Goal: Task Accomplishment & Management: Use online tool/utility

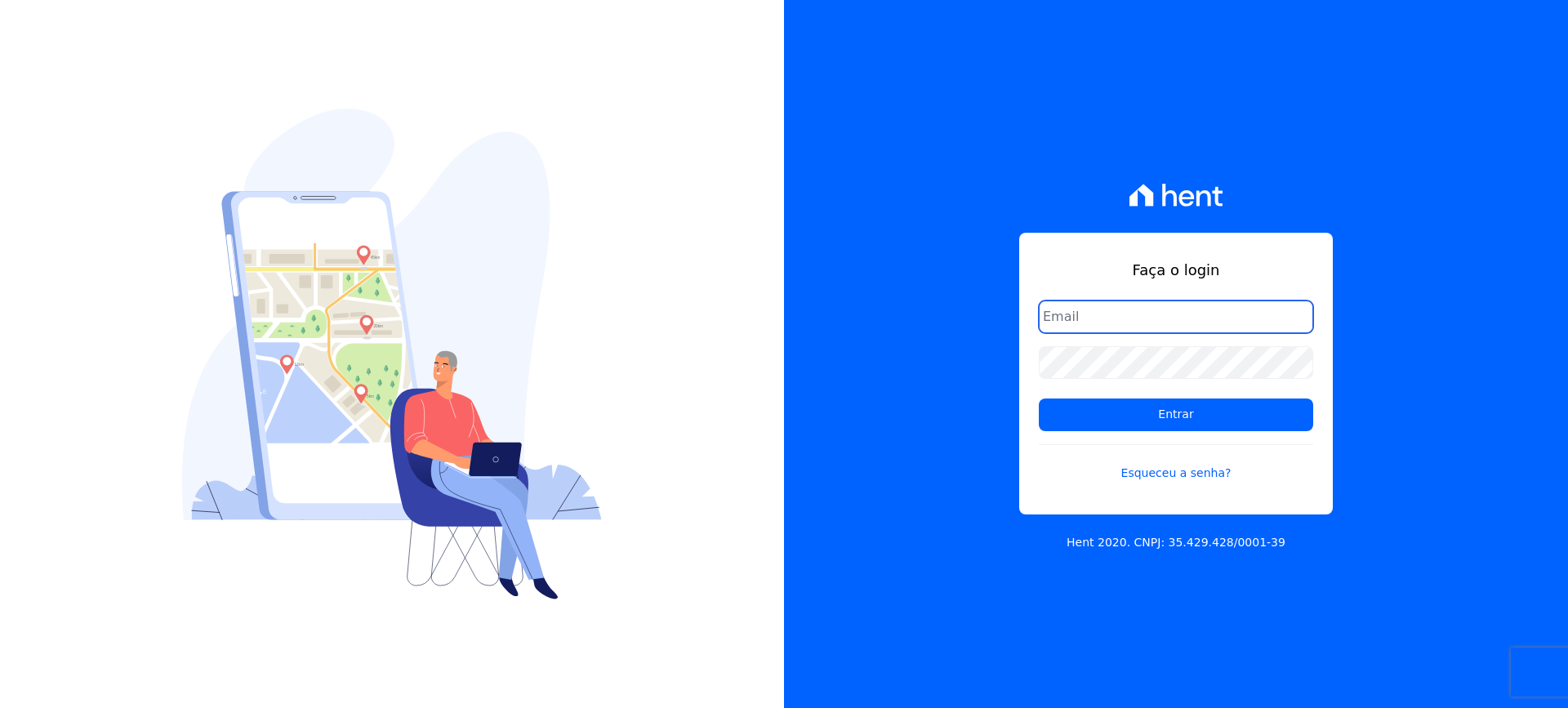
click at [1078, 310] on input "email" at bounding box center [1176, 317] width 274 height 33
type input "[EMAIL_ADDRESS][DOMAIN_NAME]"
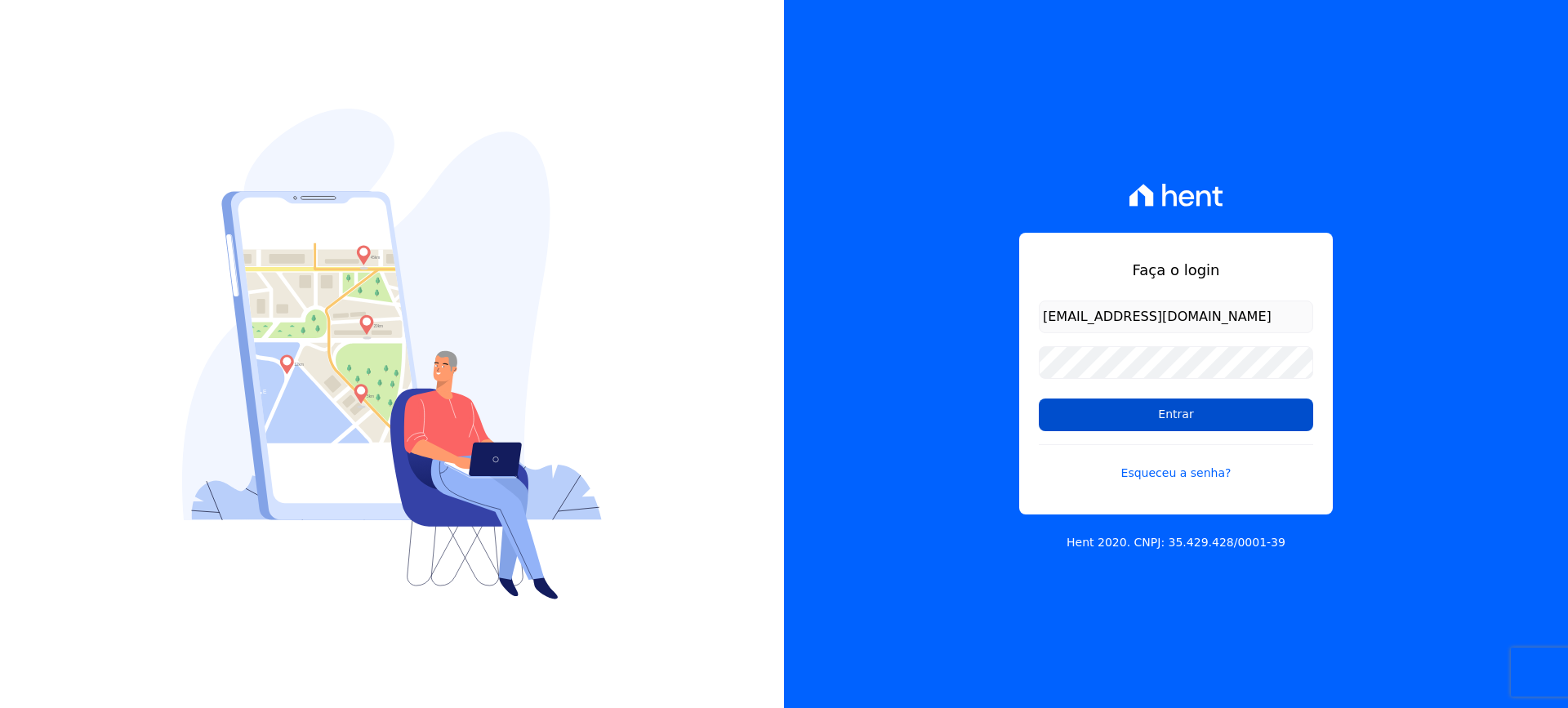
click at [1175, 425] on input "Entrar" at bounding box center [1176, 415] width 274 height 33
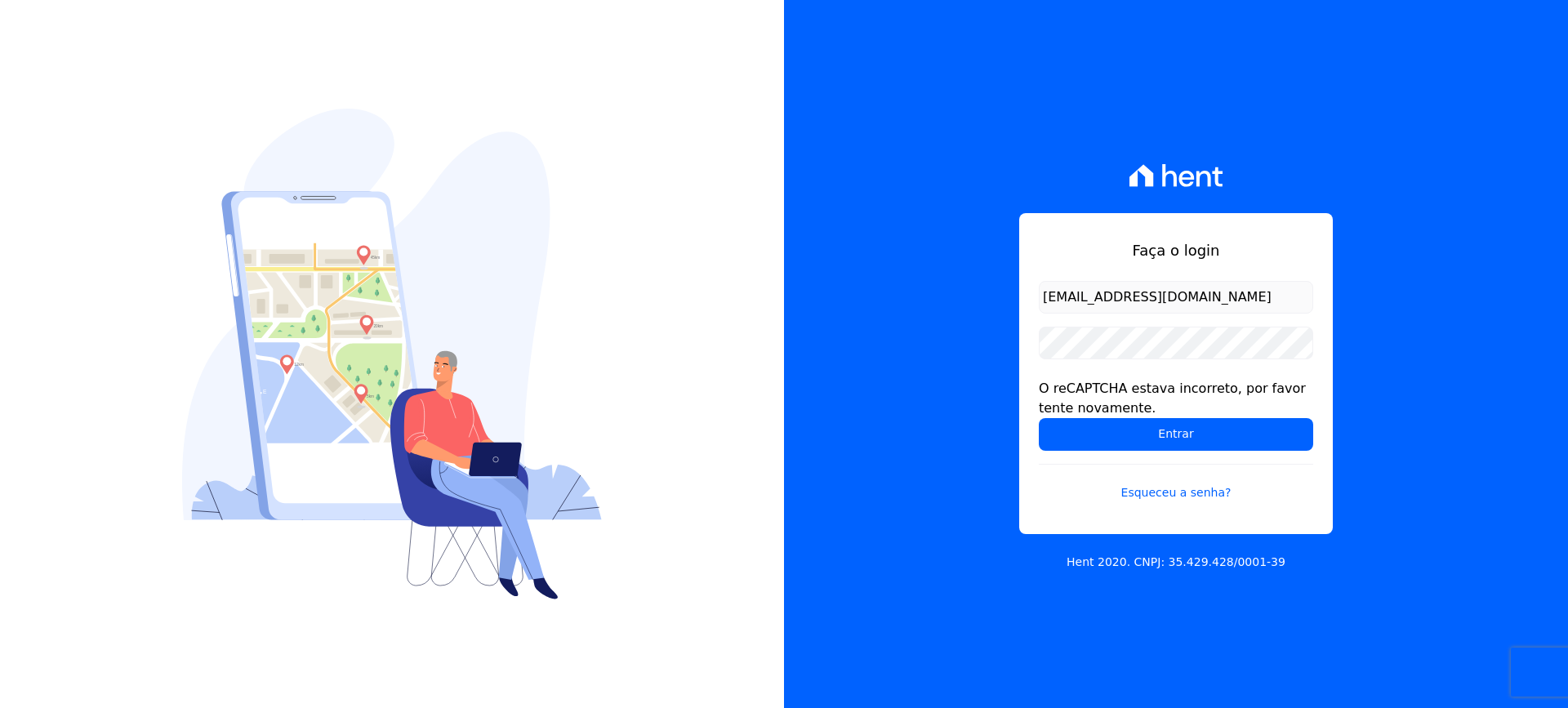
click at [1211, 295] on input "[EMAIL_ADDRESS][DOMAIN_NAME]" at bounding box center [1176, 297] width 274 height 33
type input "[EMAIL_ADDRESS][DOMAIN_NAME]"
click at [1167, 435] on input "Entrar" at bounding box center [1176, 435] width 274 height 33
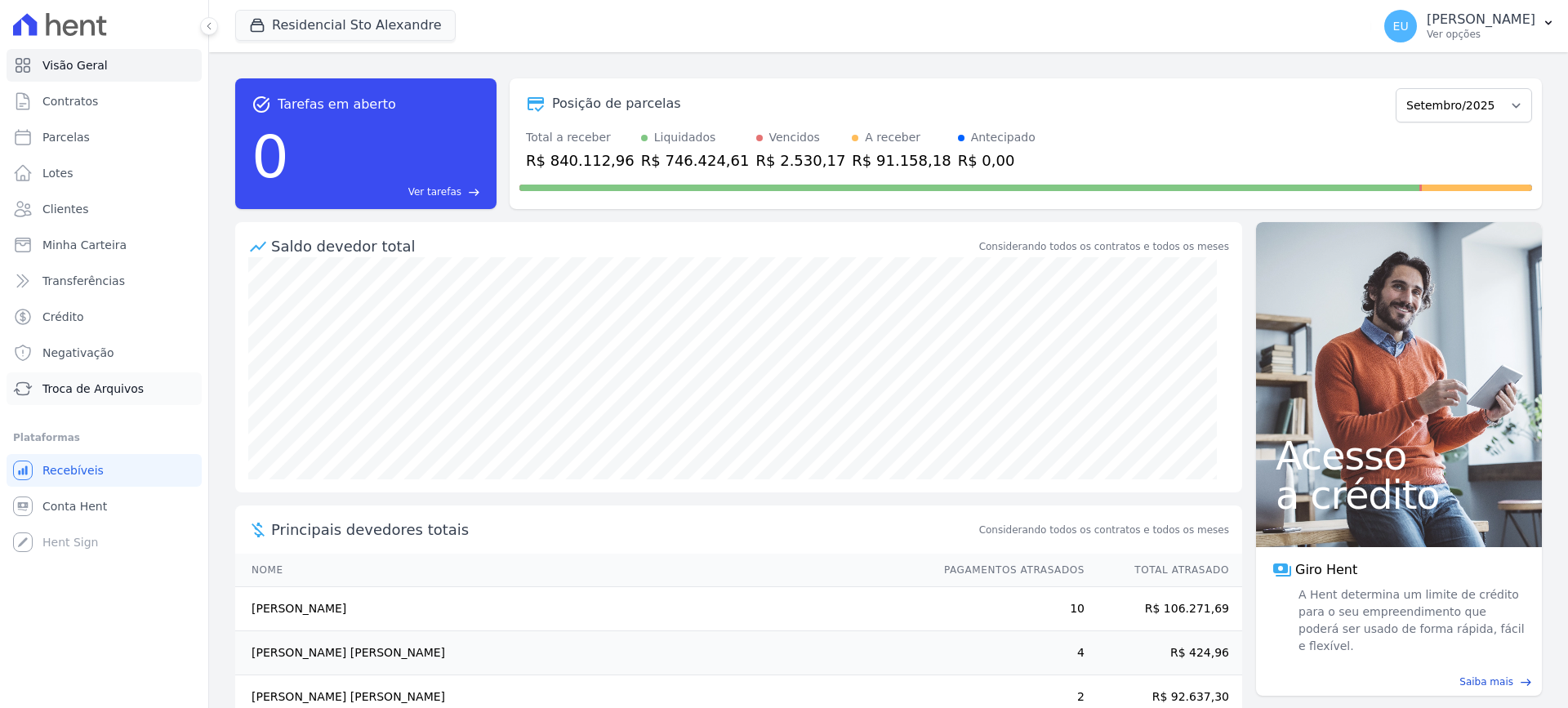
click at [89, 383] on span "Troca de Arquivos" at bounding box center [94, 388] width 102 height 16
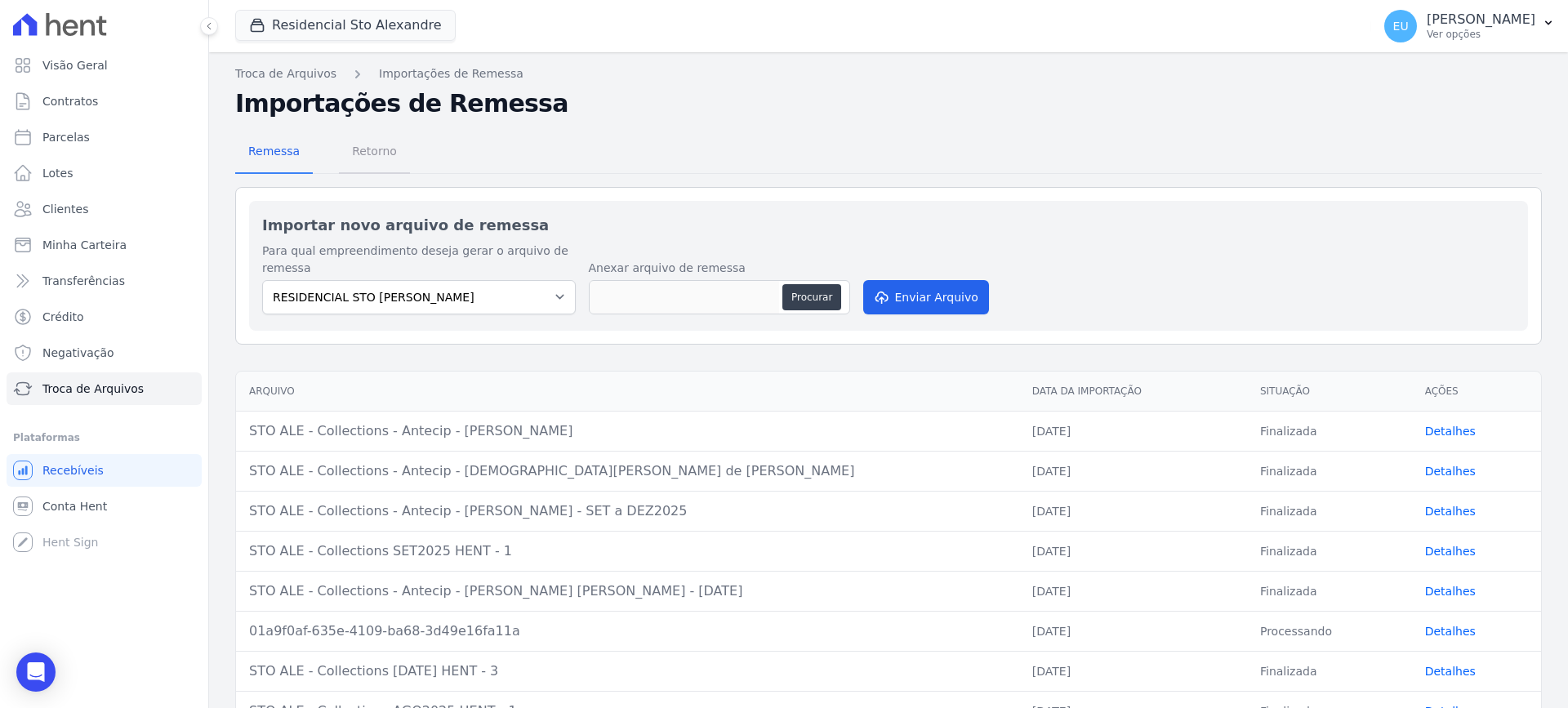
click at [363, 147] on span "Retorno" at bounding box center [374, 151] width 64 height 33
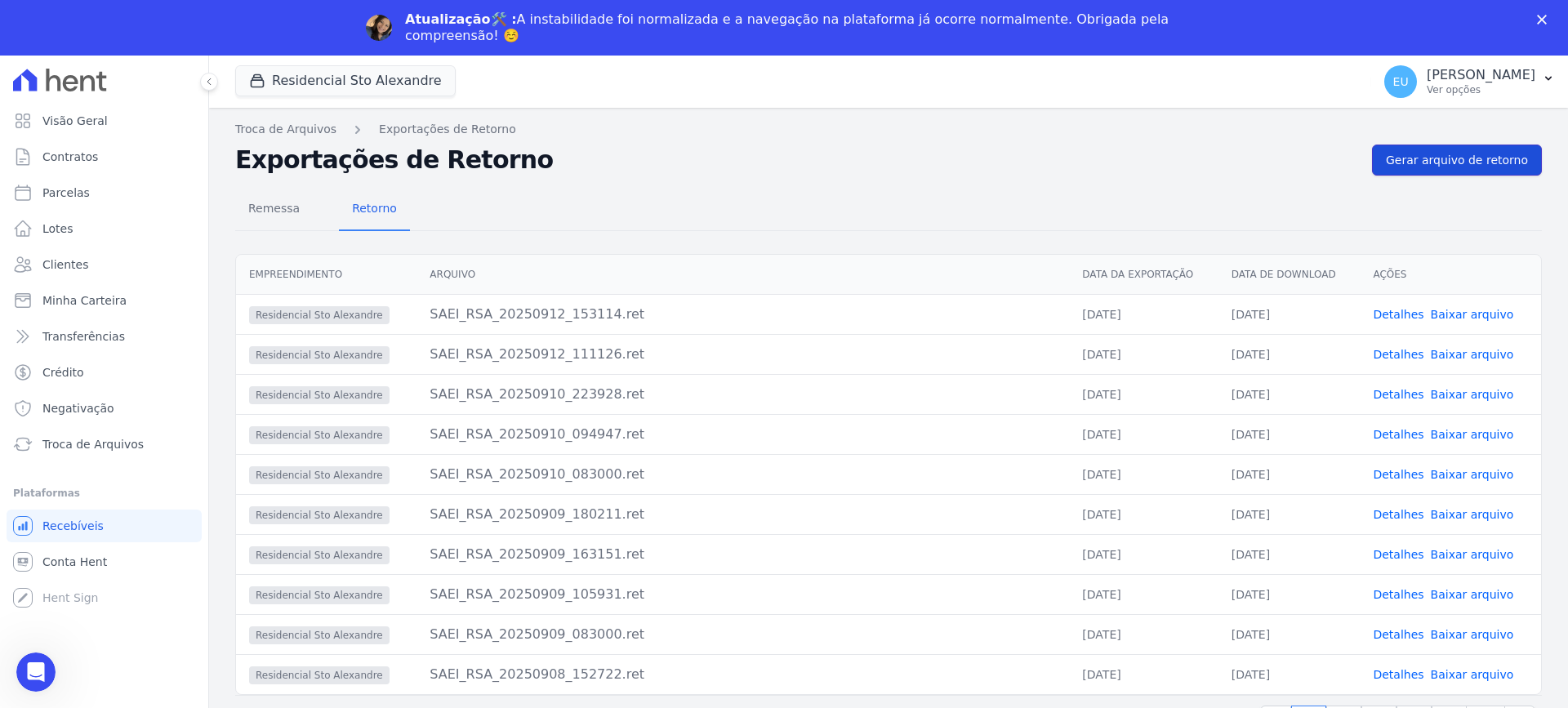
click at [1442, 159] on span "Gerar arquivo de retorno" at bounding box center [1457, 160] width 143 height 16
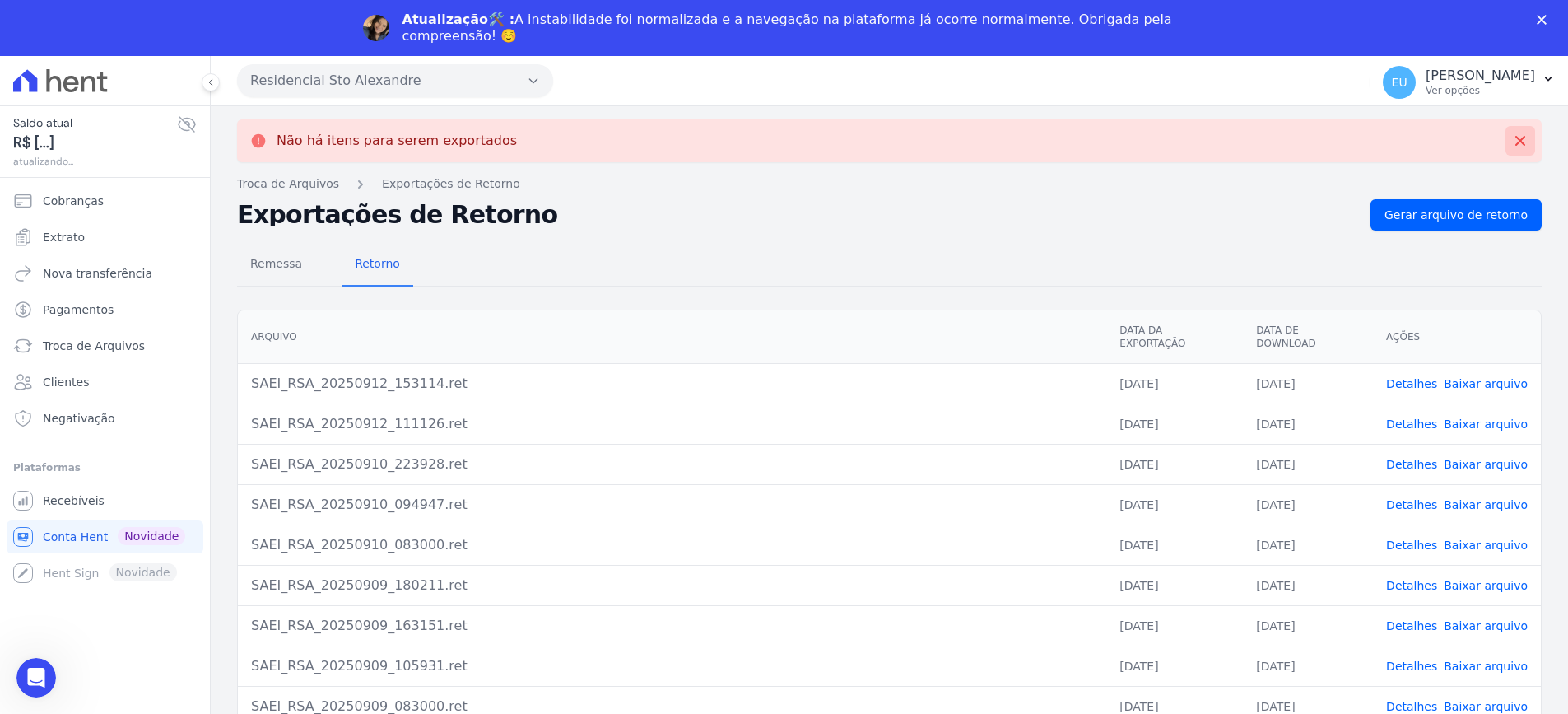
click at [1512, 137] on icon at bounding box center [1520, 141] width 16 height 16
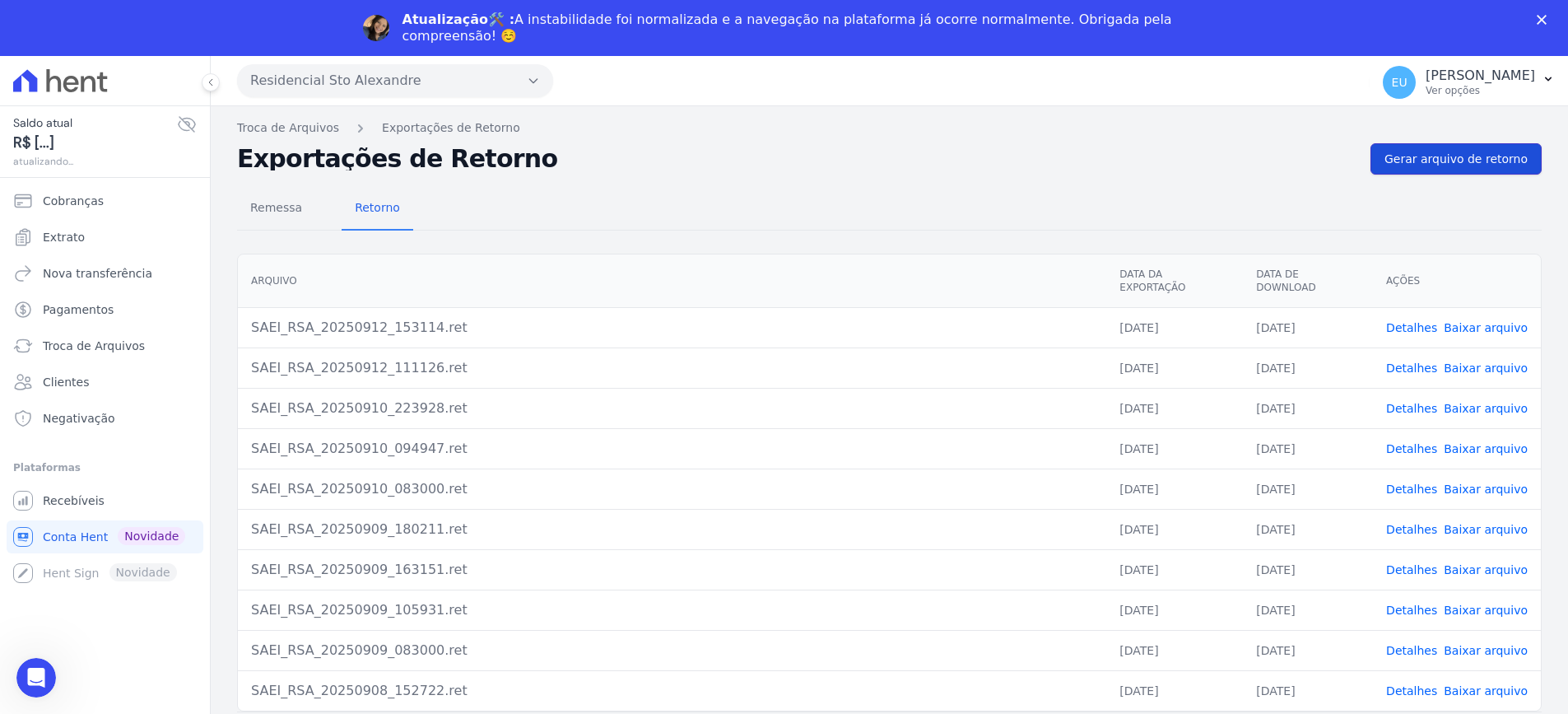
click at [1442, 159] on span "Gerar arquivo de retorno" at bounding box center [1455, 159] width 144 height 16
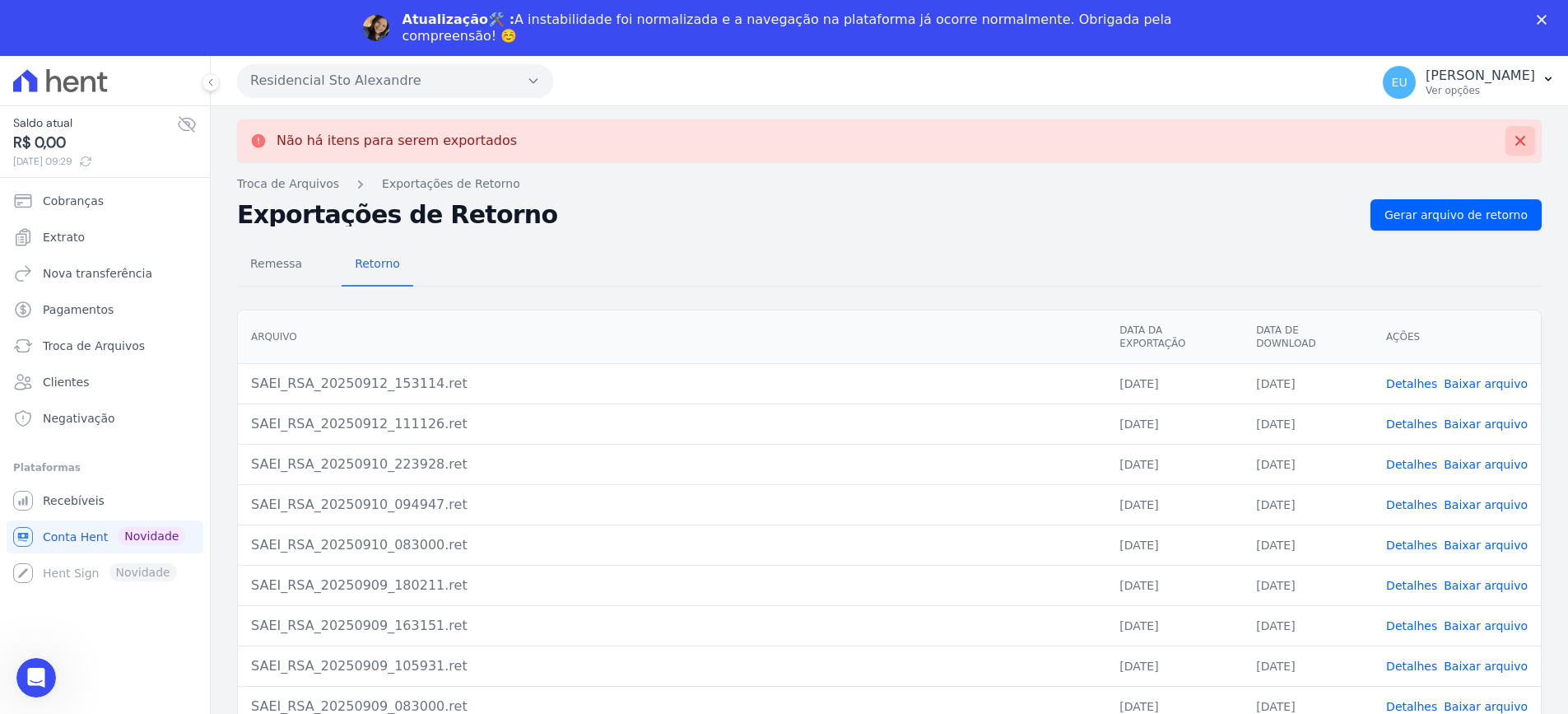
click at [1512, 137] on icon at bounding box center [1520, 141] width 16 height 16
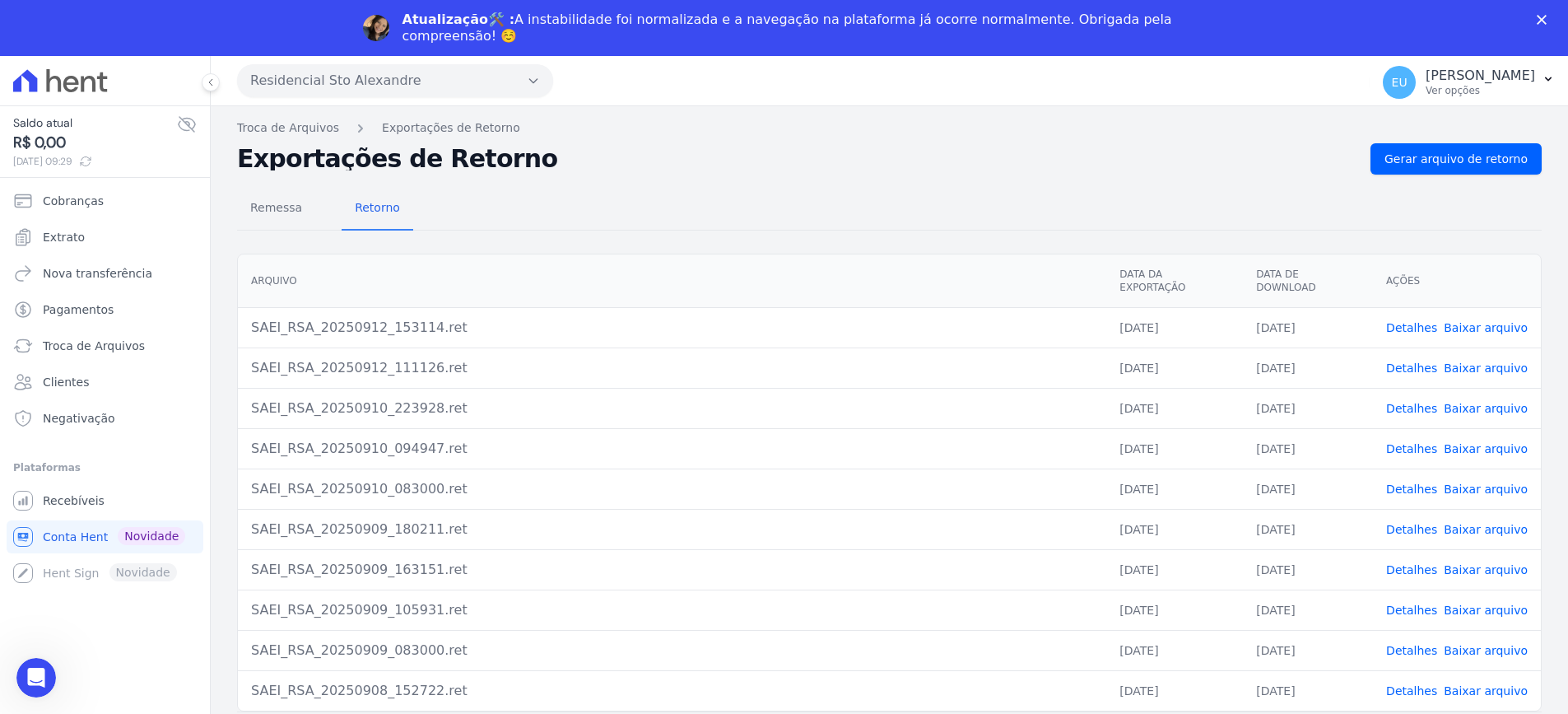
click at [1546, 15] on icon "Fechar" at bounding box center [1541, 19] width 10 height 10
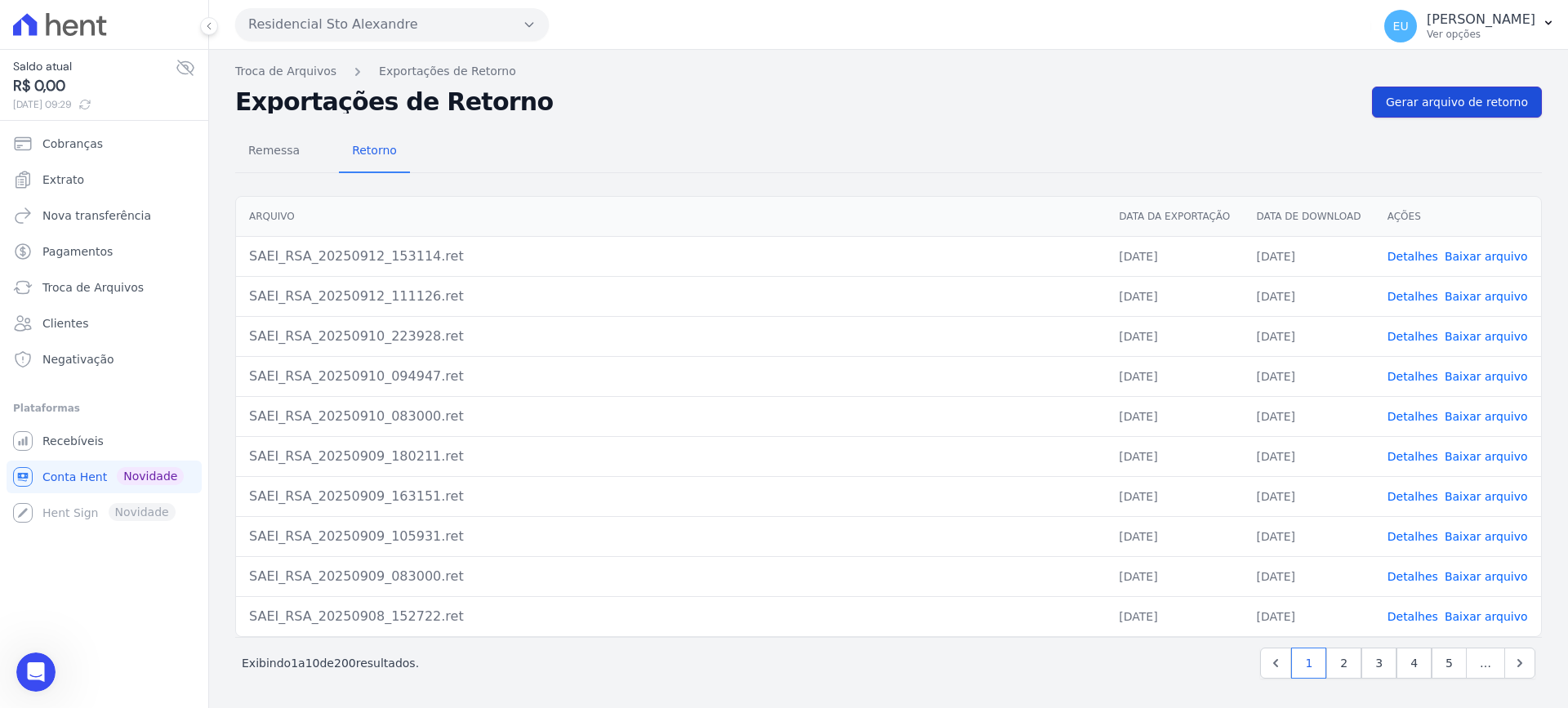
click at [1445, 99] on span "Gerar arquivo de retorno" at bounding box center [1457, 102] width 143 height 16
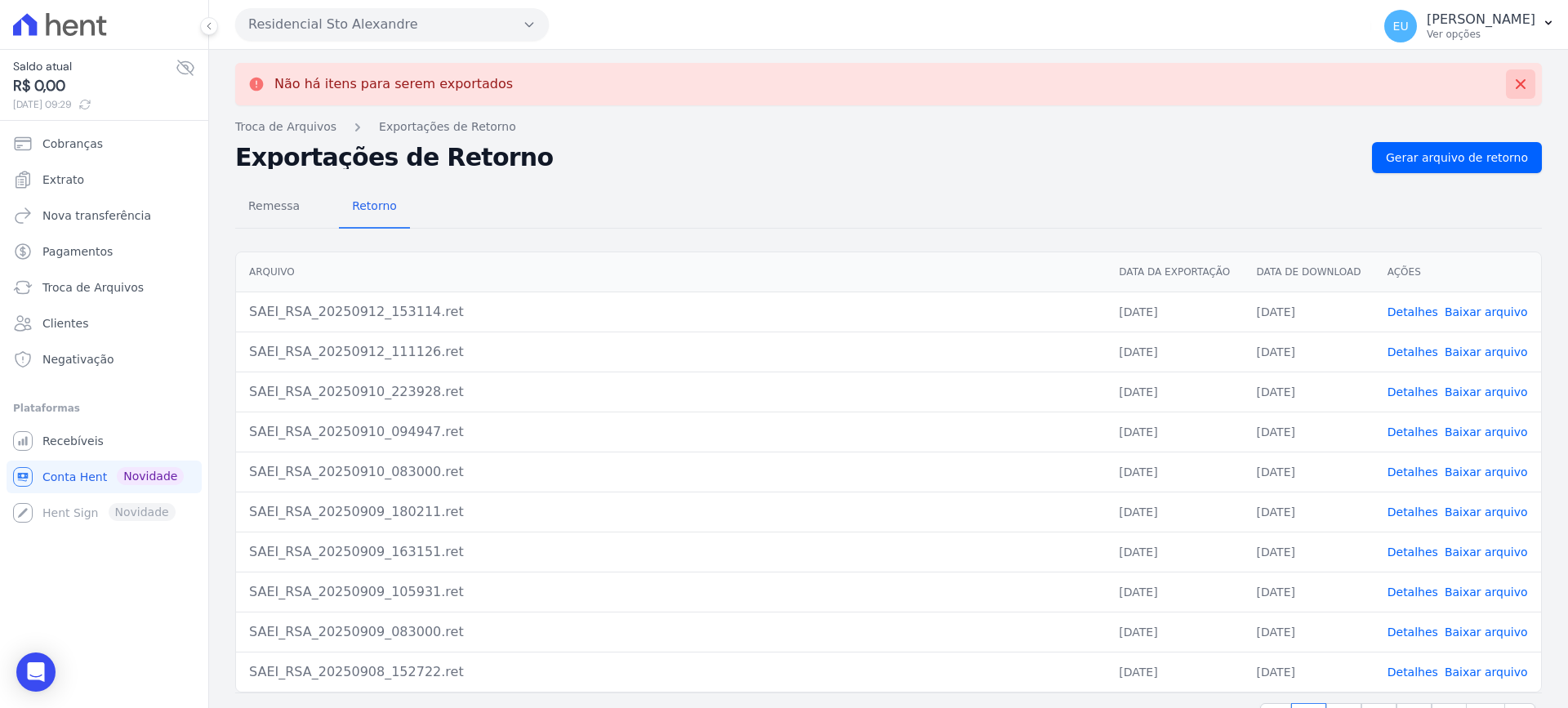
click at [1513, 80] on icon at bounding box center [1521, 84] width 16 height 16
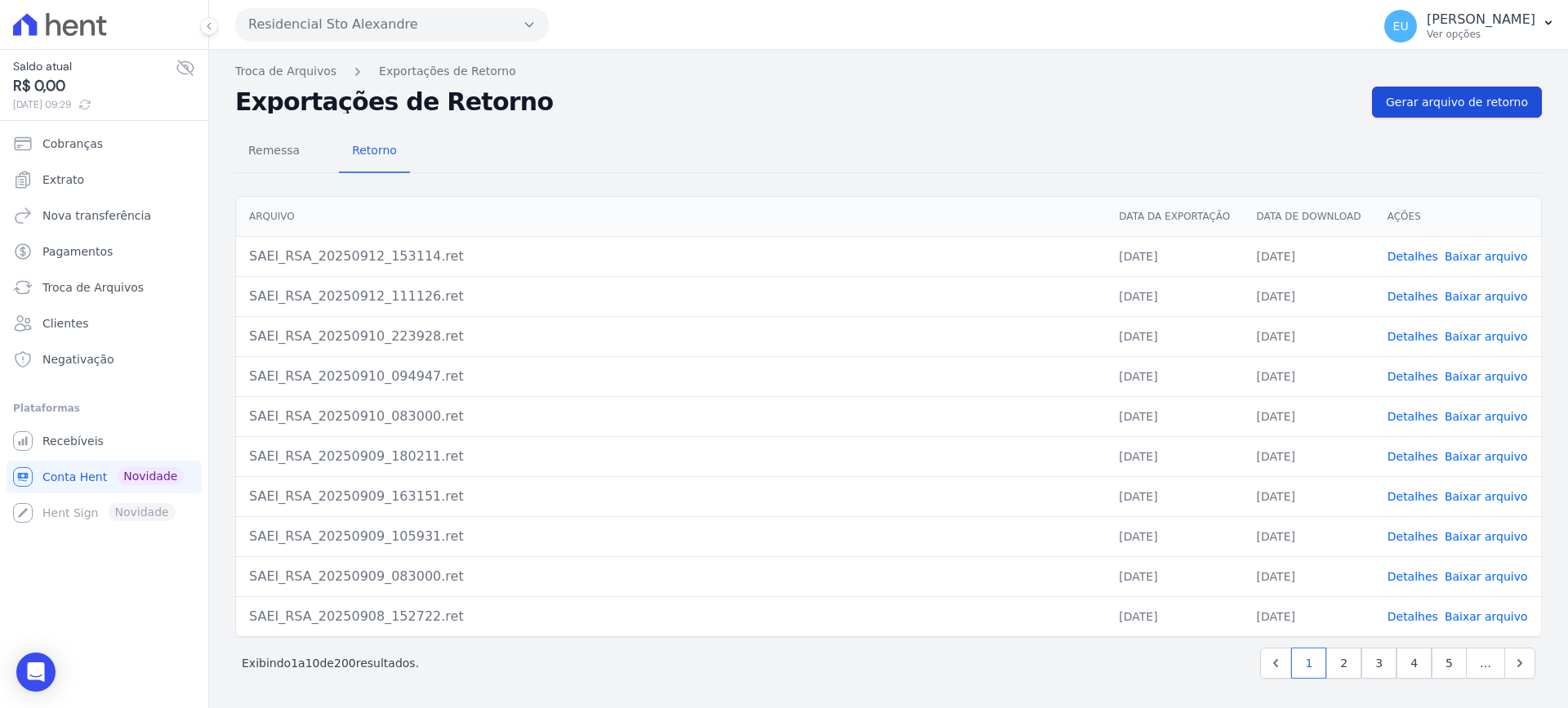
click at [1448, 98] on span "Gerar arquivo de retorno" at bounding box center [1457, 102] width 143 height 16
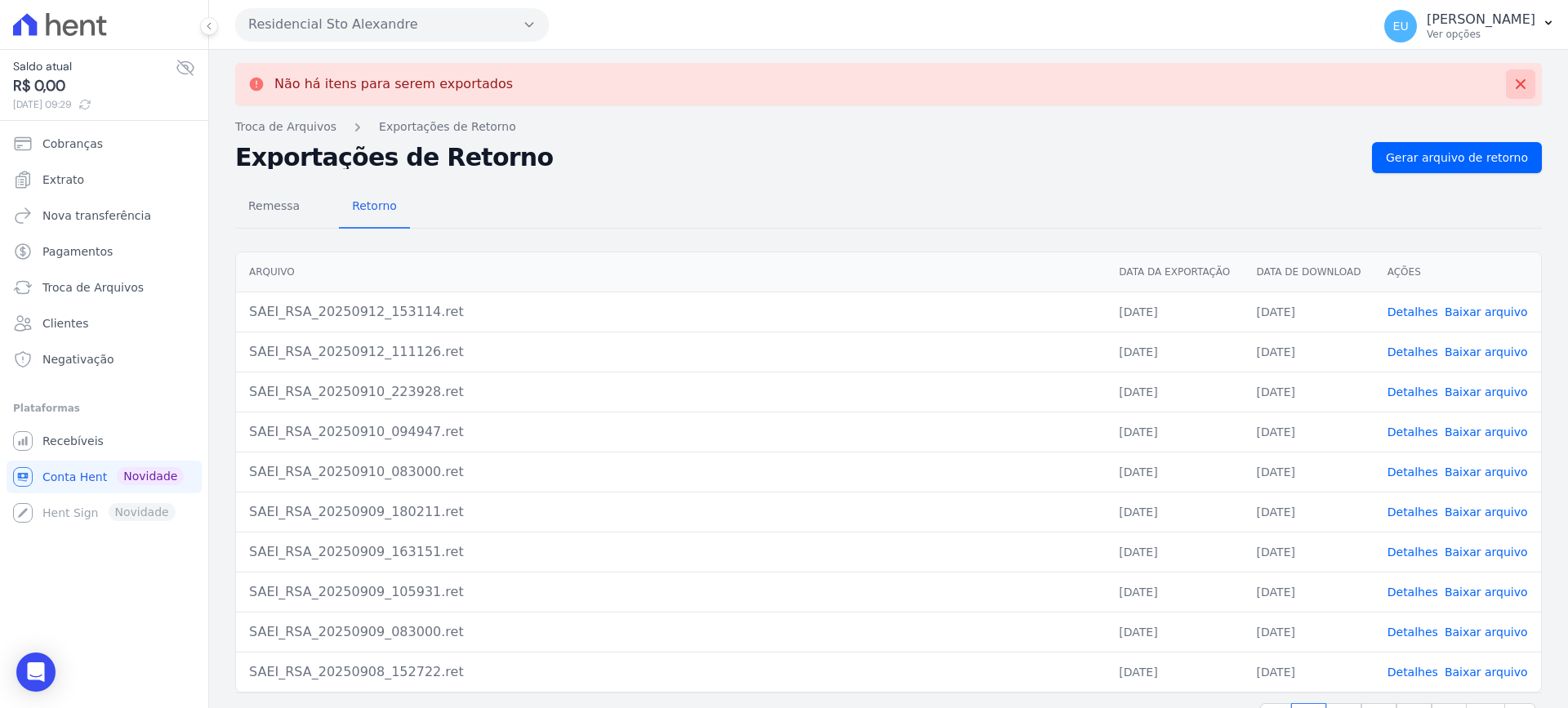
click at [1513, 82] on icon at bounding box center [1521, 84] width 16 height 16
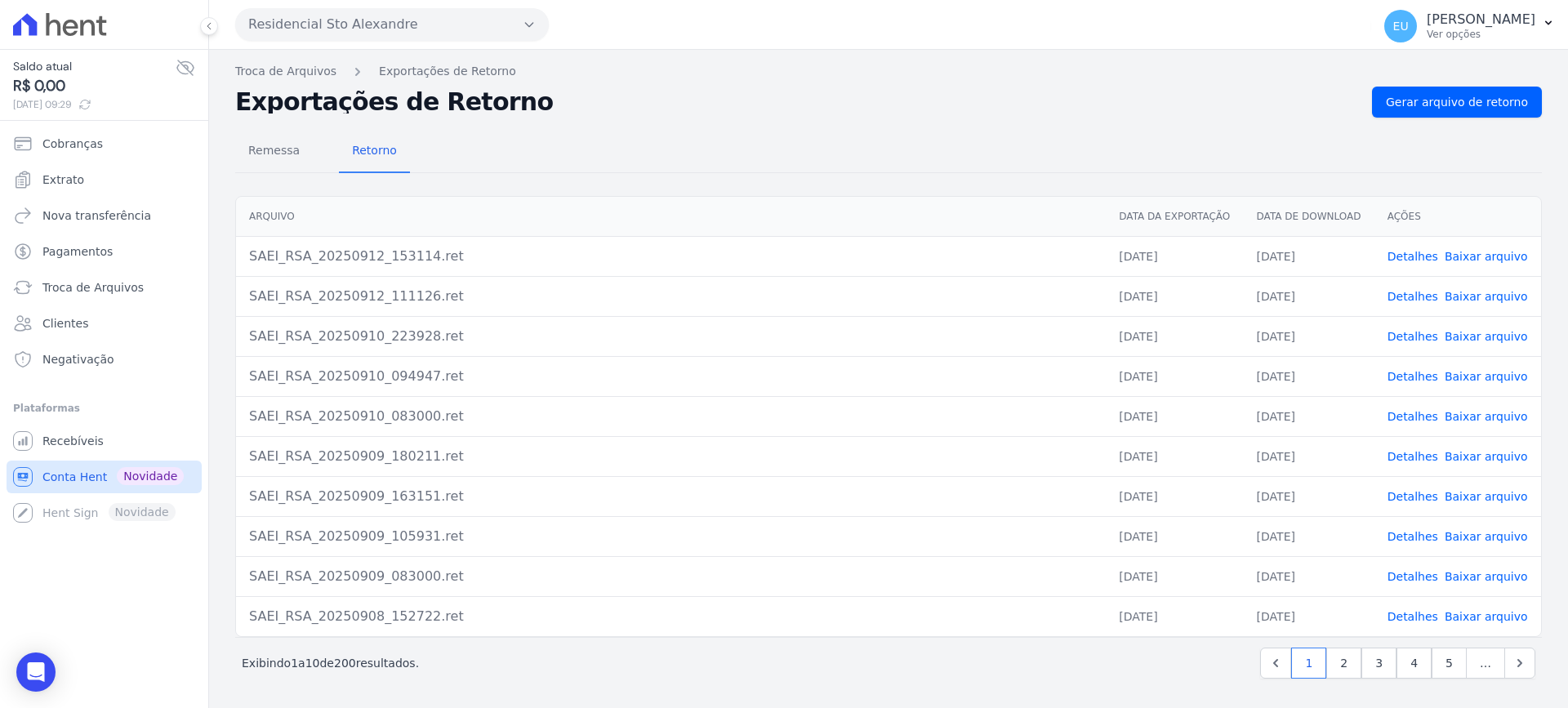
click at [70, 476] on span "Conta Hent" at bounding box center [74, 477] width 64 height 16
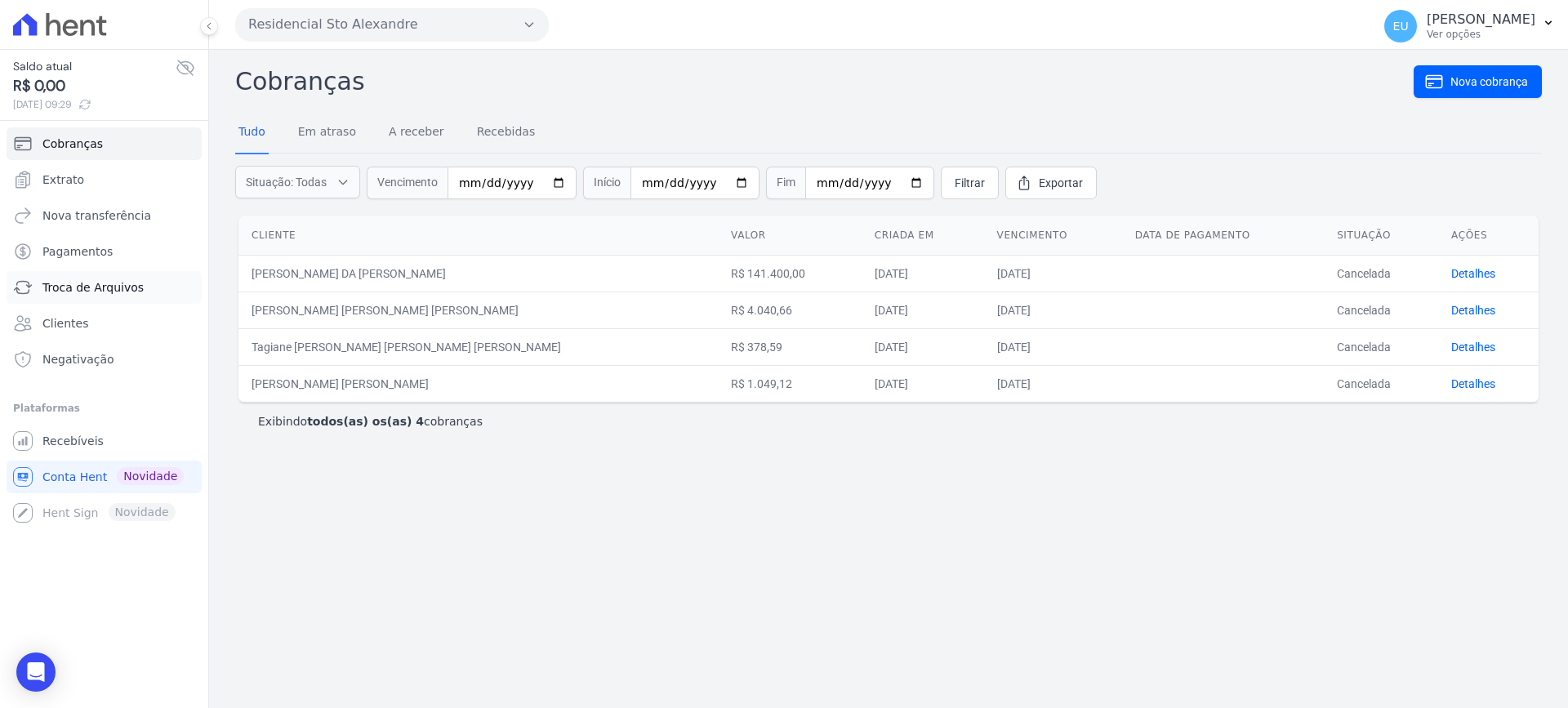
click at [83, 279] on link "Troca de Arquivos" at bounding box center [104, 288] width 195 height 33
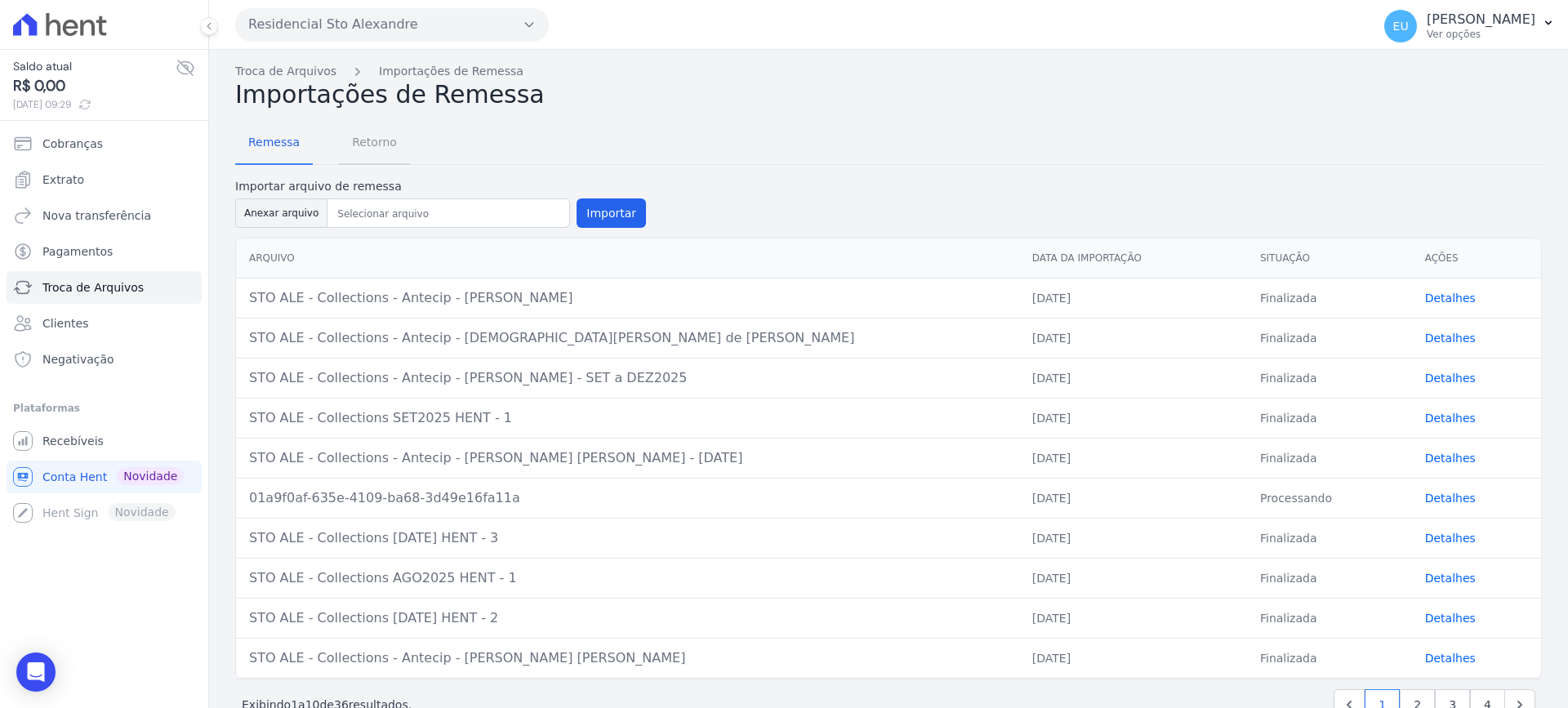
click at [360, 137] on span "Retorno" at bounding box center [374, 143] width 64 height 33
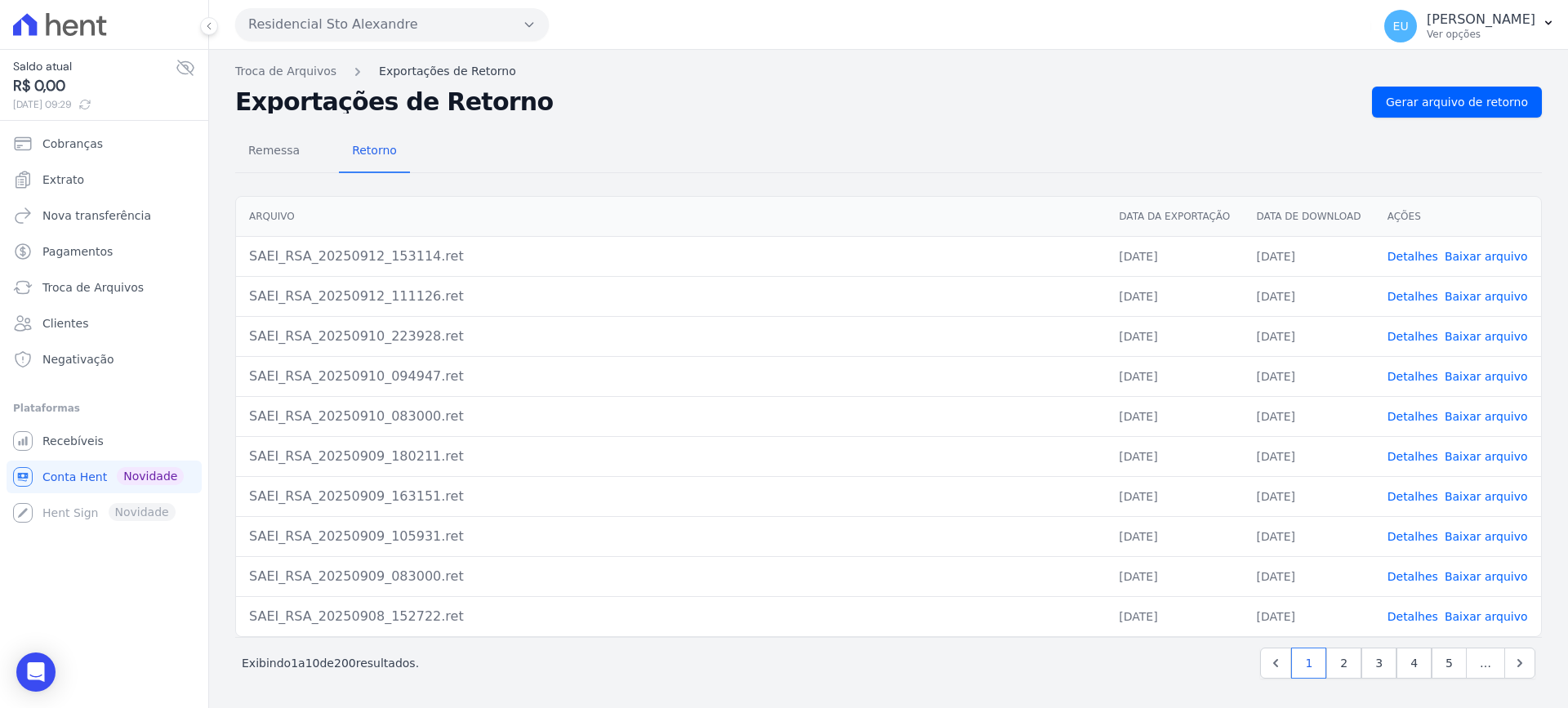
click at [432, 67] on link "Exportações de Retorno" at bounding box center [447, 71] width 137 height 17
click at [1457, 103] on span "Gerar arquivo de retorno" at bounding box center [1457, 102] width 143 height 16
click at [1411, 256] on link "Detalhes" at bounding box center [1413, 256] width 51 height 13
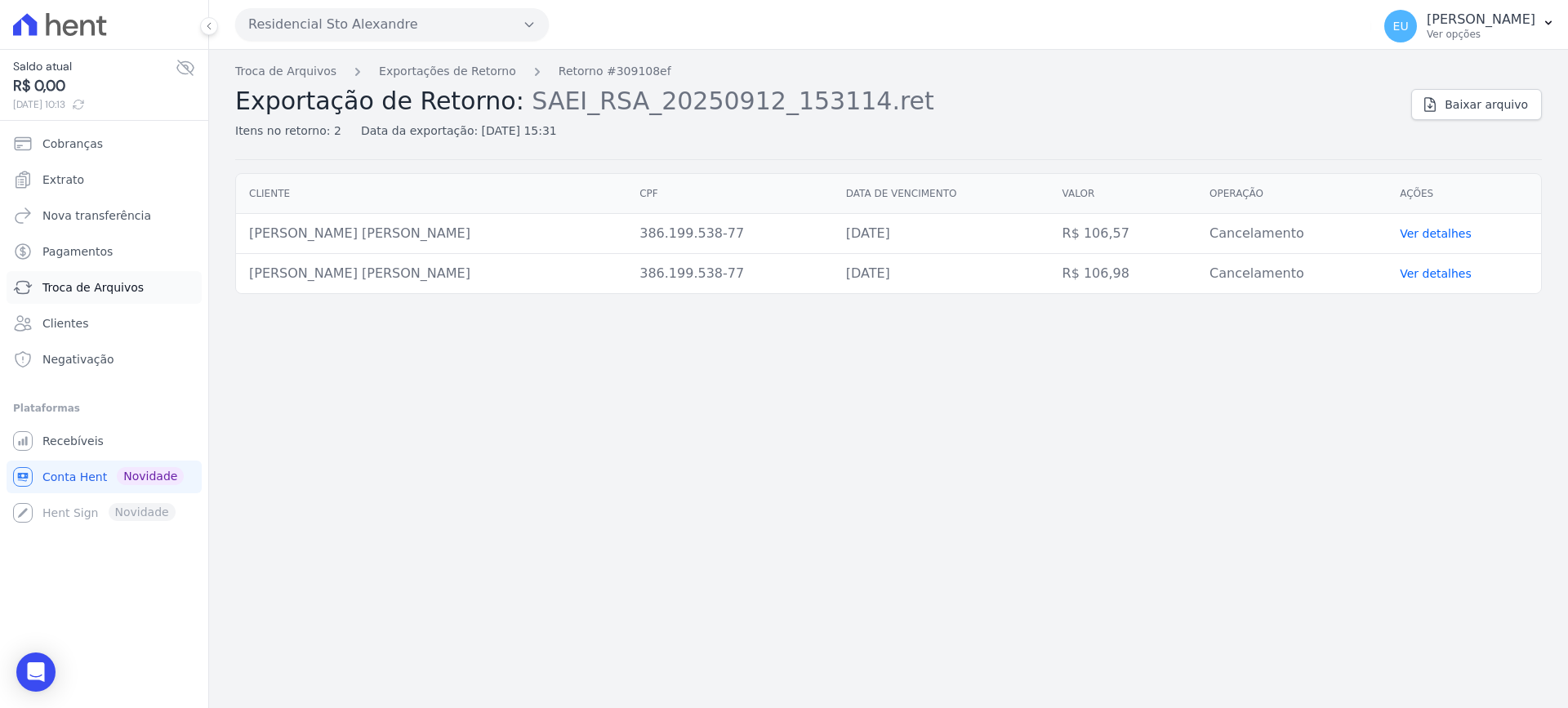
click at [98, 288] on span "Troca de Arquivos" at bounding box center [94, 288] width 102 height 16
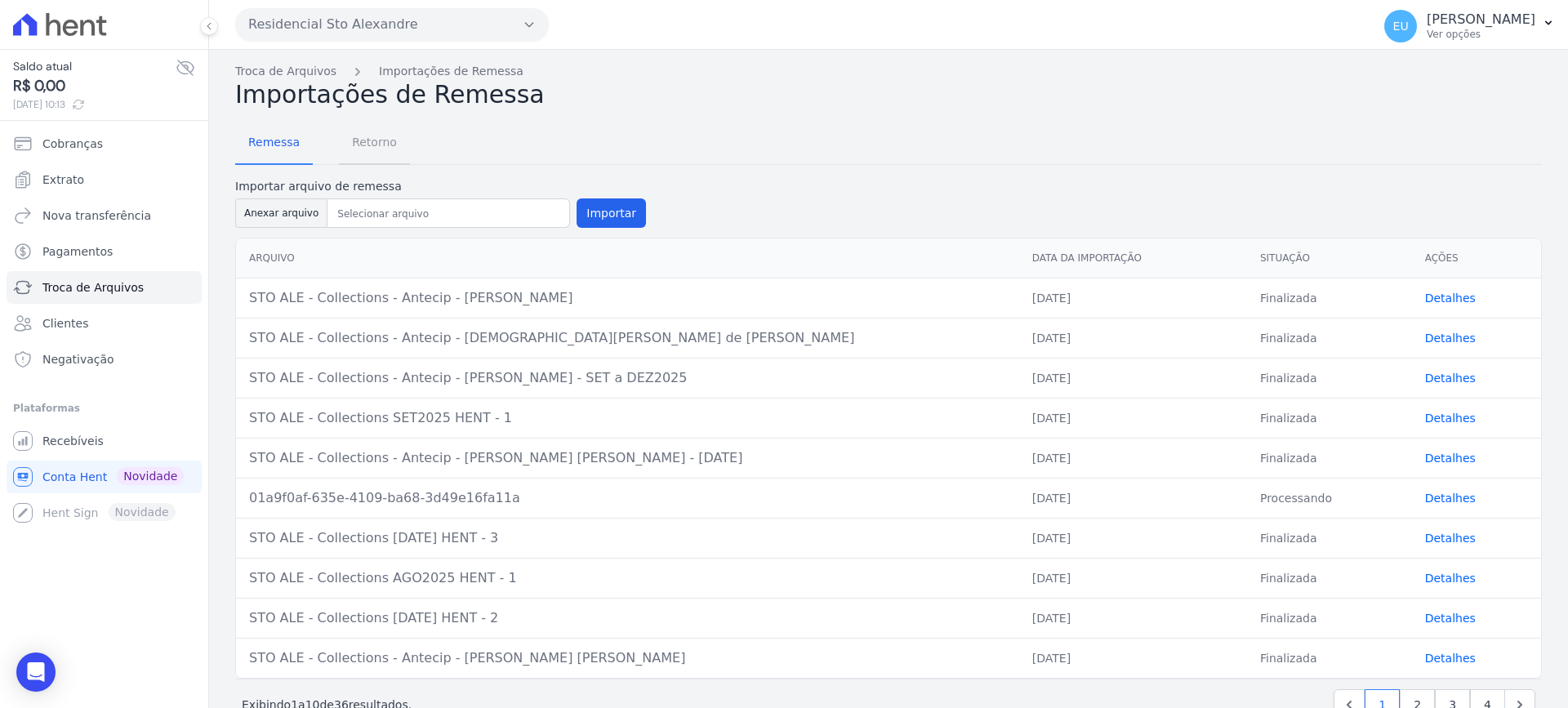
click at [367, 143] on span "Retorno" at bounding box center [374, 143] width 64 height 33
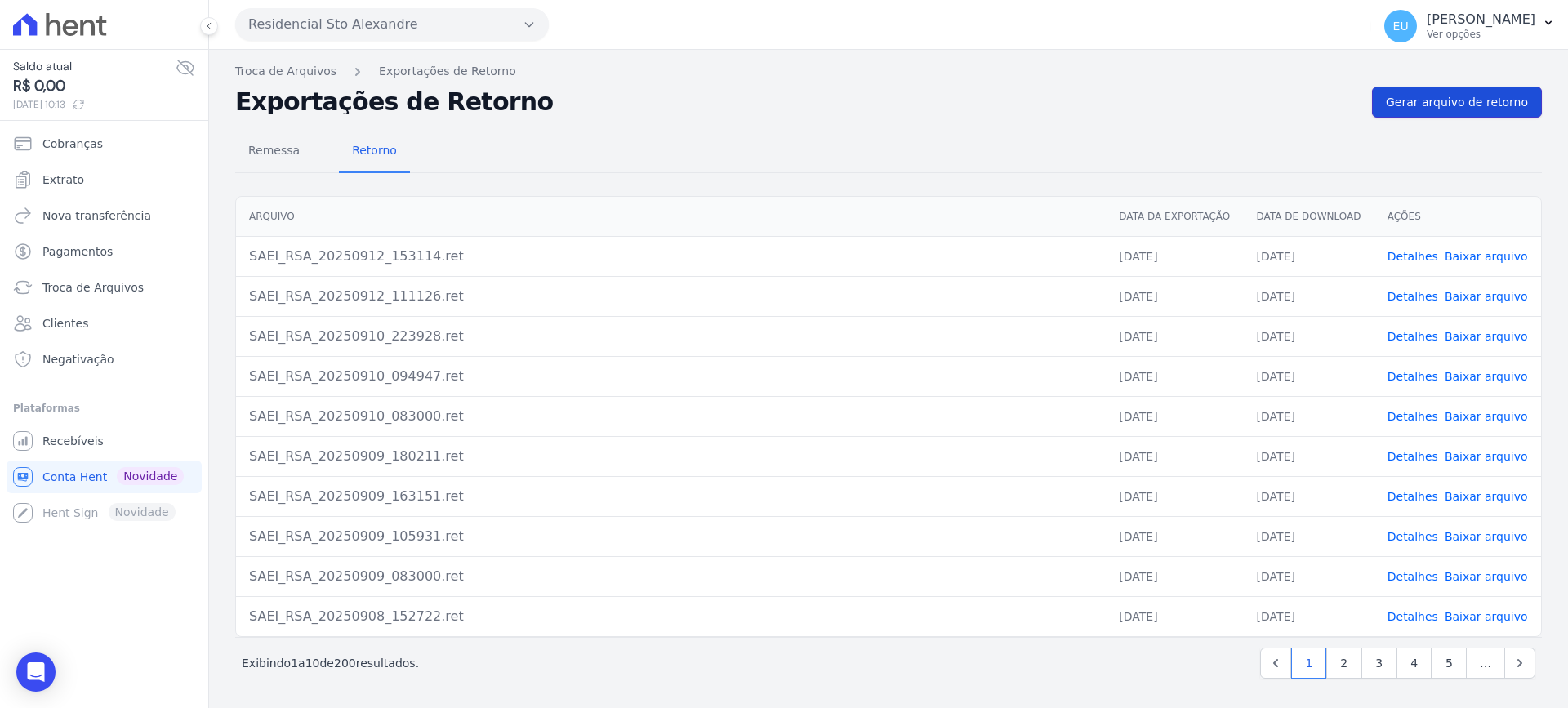
click at [1456, 98] on span "Gerar arquivo de retorno" at bounding box center [1457, 102] width 143 height 16
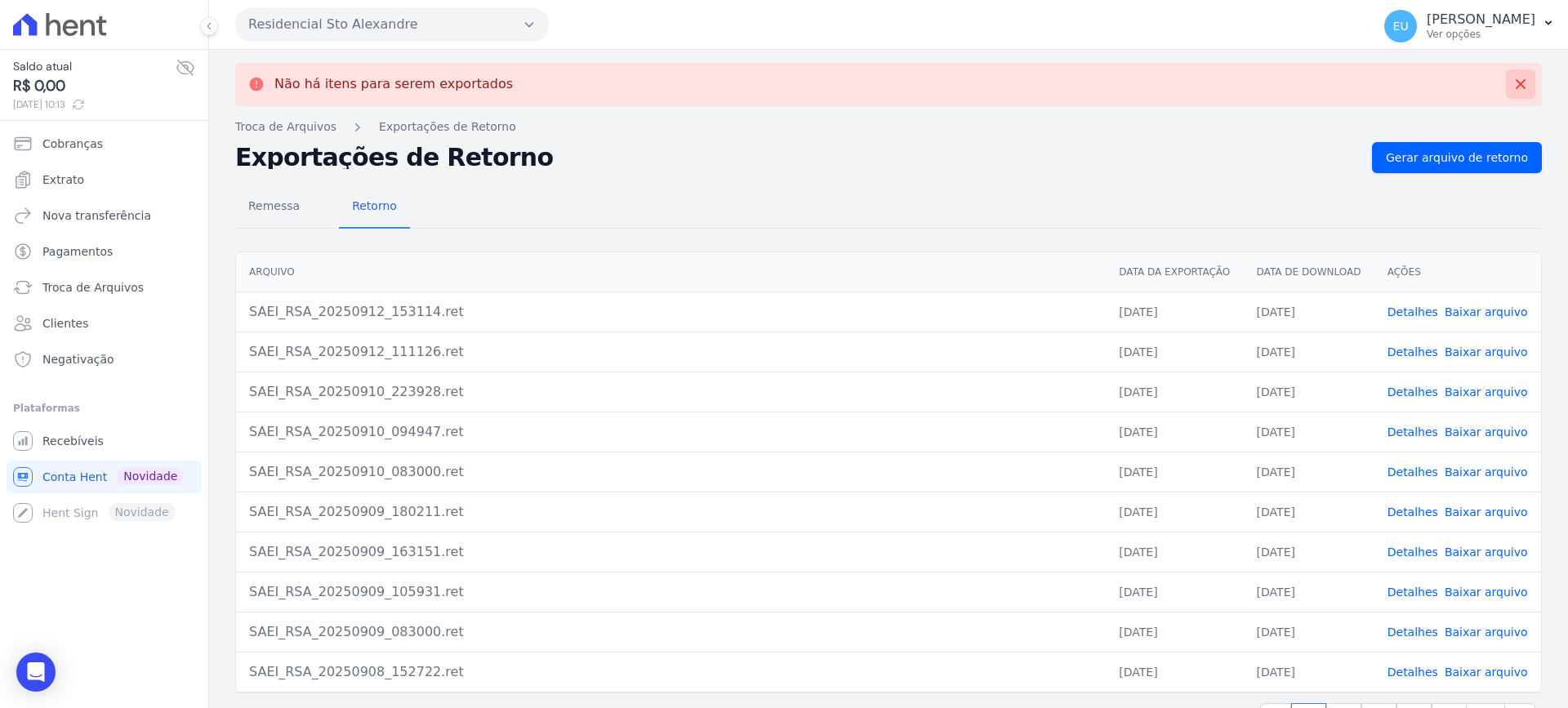
click at [1513, 80] on icon at bounding box center [1521, 84] width 16 height 16
